Goal: Find specific page/section: Find specific page/section

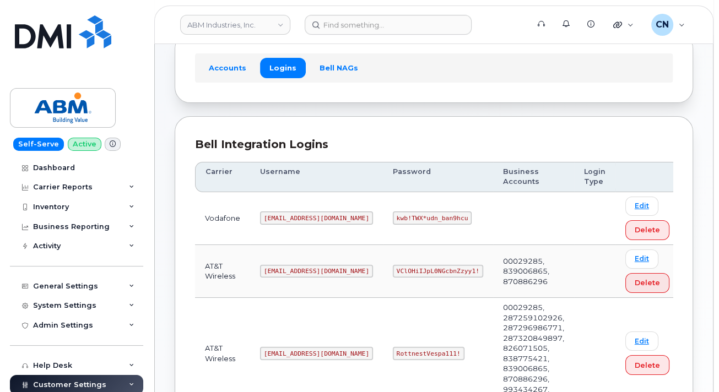
scroll to position [165, 0]
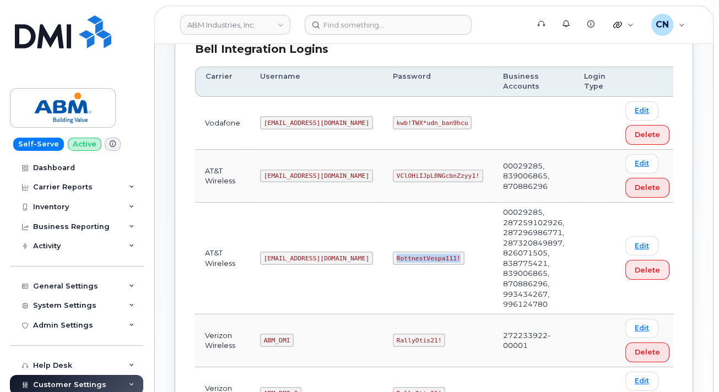
drag, startPoint x: 354, startPoint y: 242, endPoint x: 419, endPoint y: 240, distance: 65.0
click at [419, 252] on code "RottnestVespa111!" at bounding box center [429, 258] width 72 height 13
copy code "RottnestVespa111!"
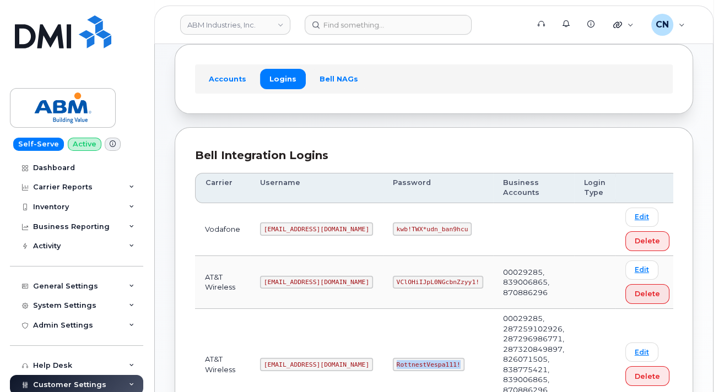
scroll to position [0, 0]
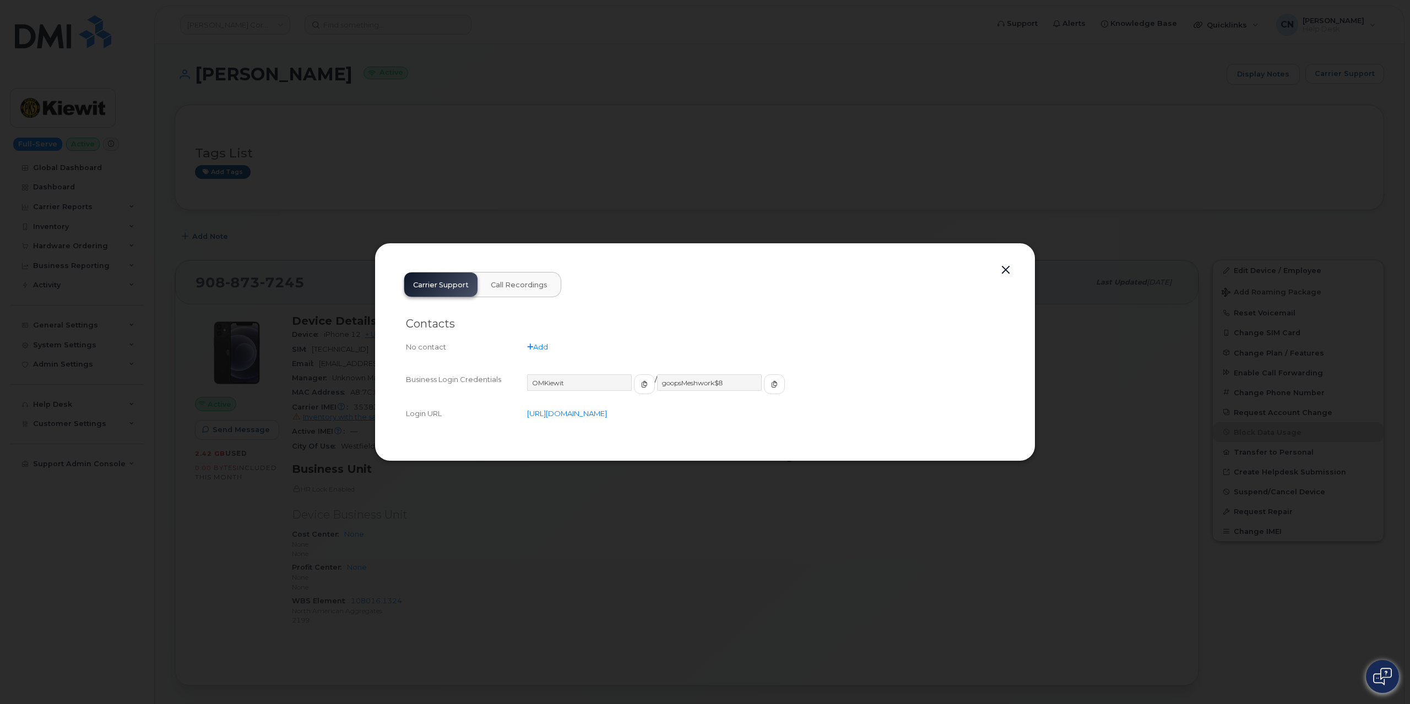
click at [1007, 267] on button "button" at bounding box center [1005, 270] width 17 height 15
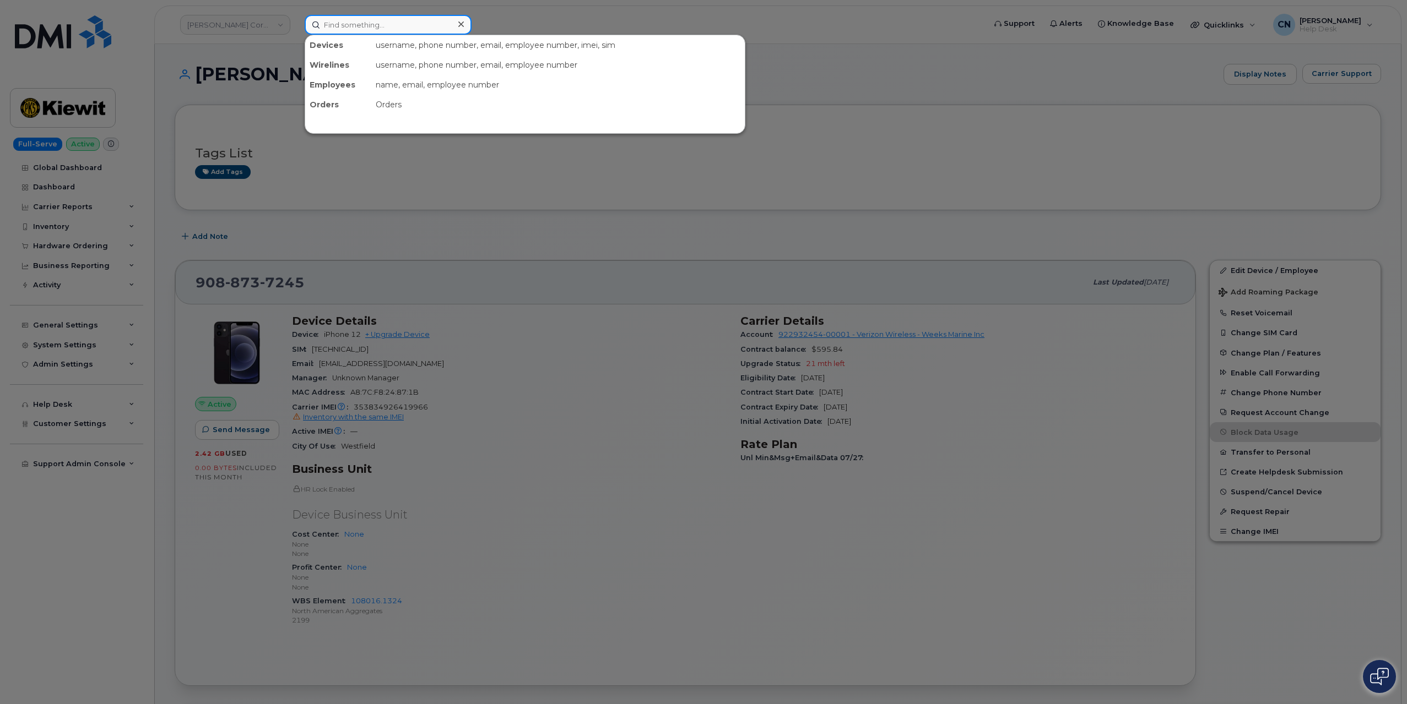
click at [337, 30] on input at bounding box center [388, 25] width 167 height 20
paste input "353762463544682"
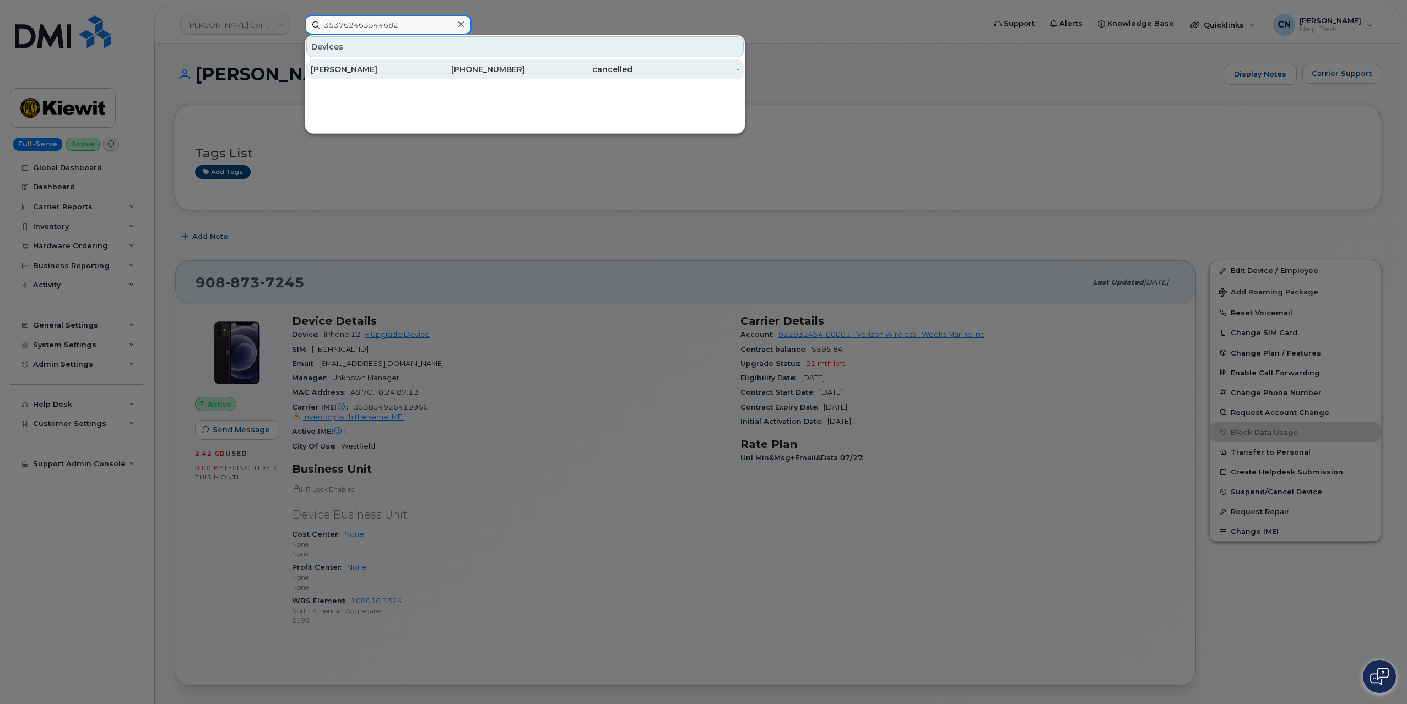
type input "353762463544682"
click at [418, 59] on div "[PERSON_NAME]" at bounding box center [471, 69] width 107 height 20
